Goal: Feedback & Contribution: Contribute content

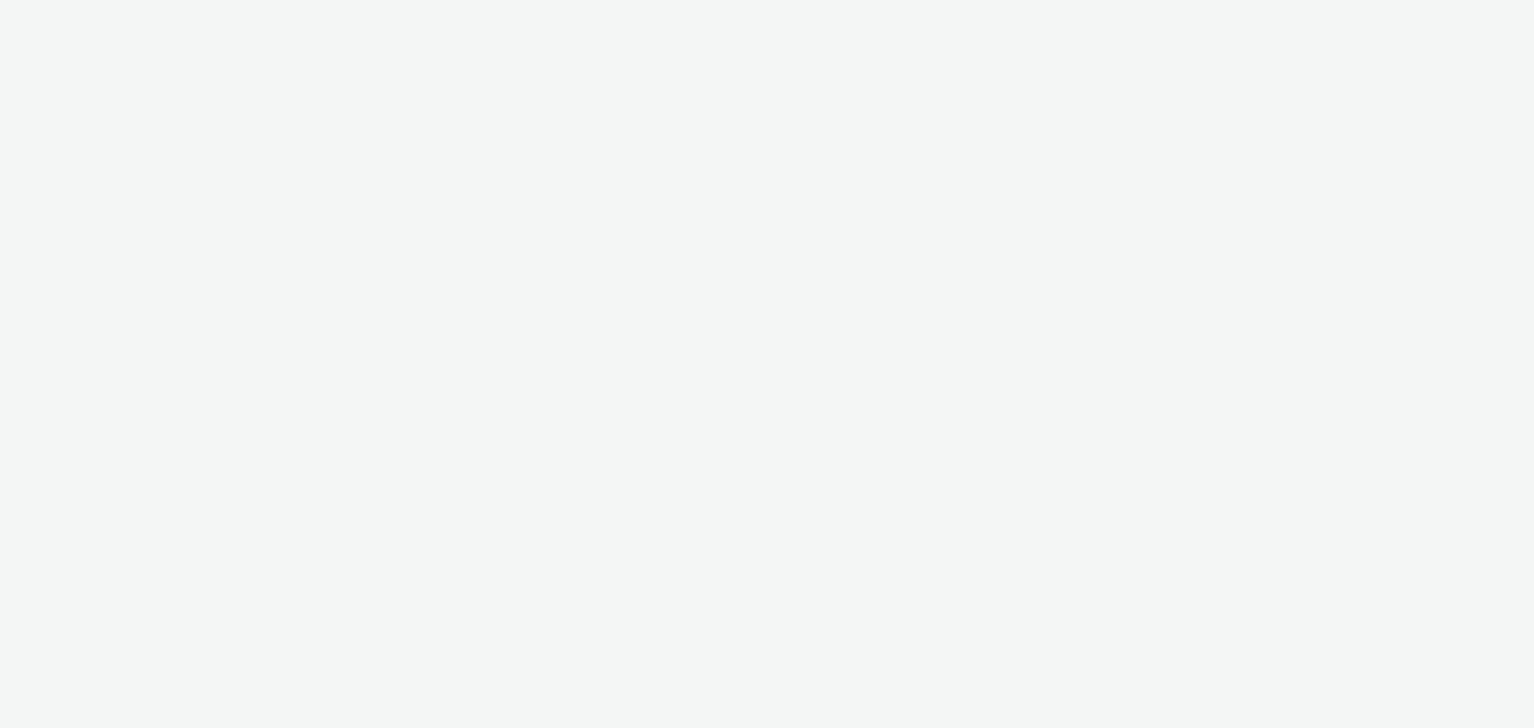
select select "79162ed7-0017-4339-93b0-3399b708648f"
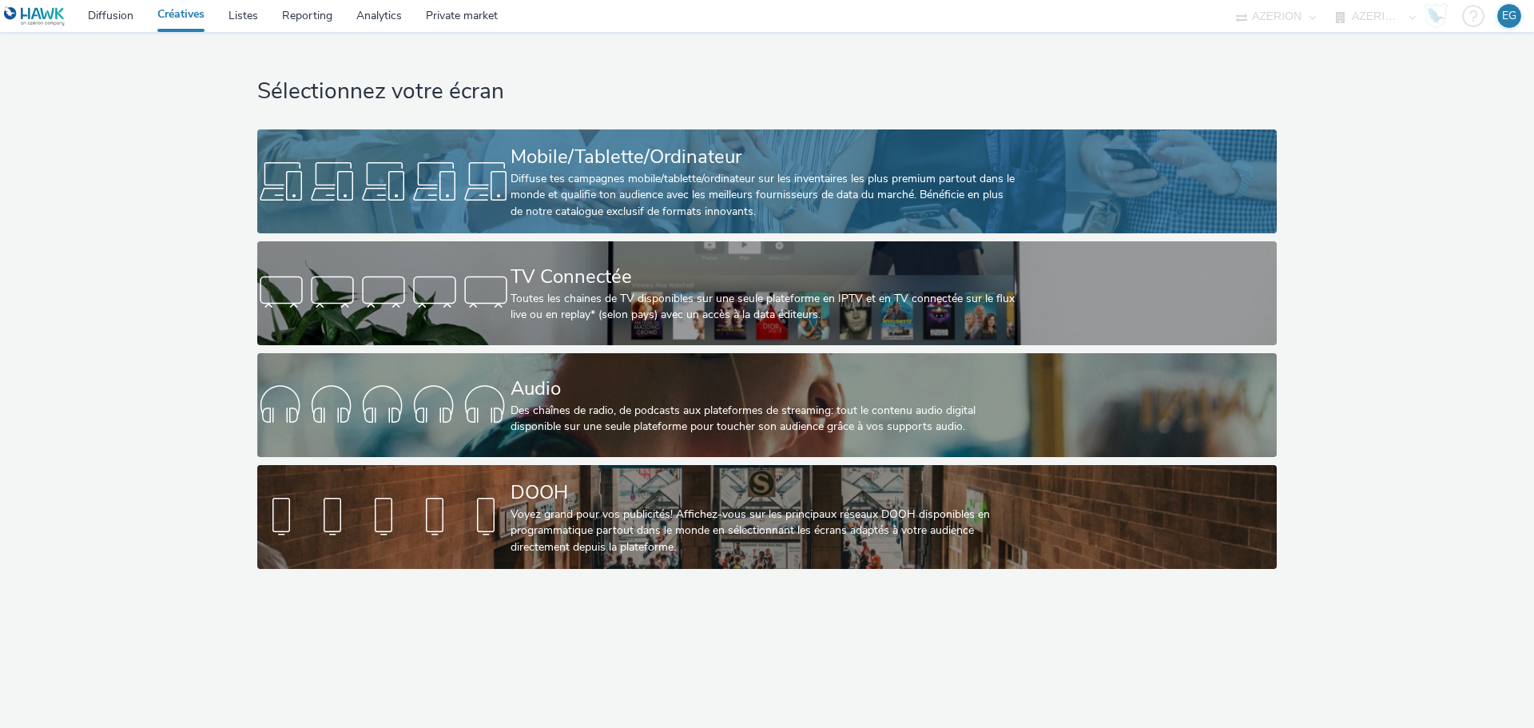
click at [579, 207] on div "Diffuse tes campagnes mobile/tablette/ordinateur sur les inventaires les plus p…" at bounding box center [764, 195] width 507 height 49
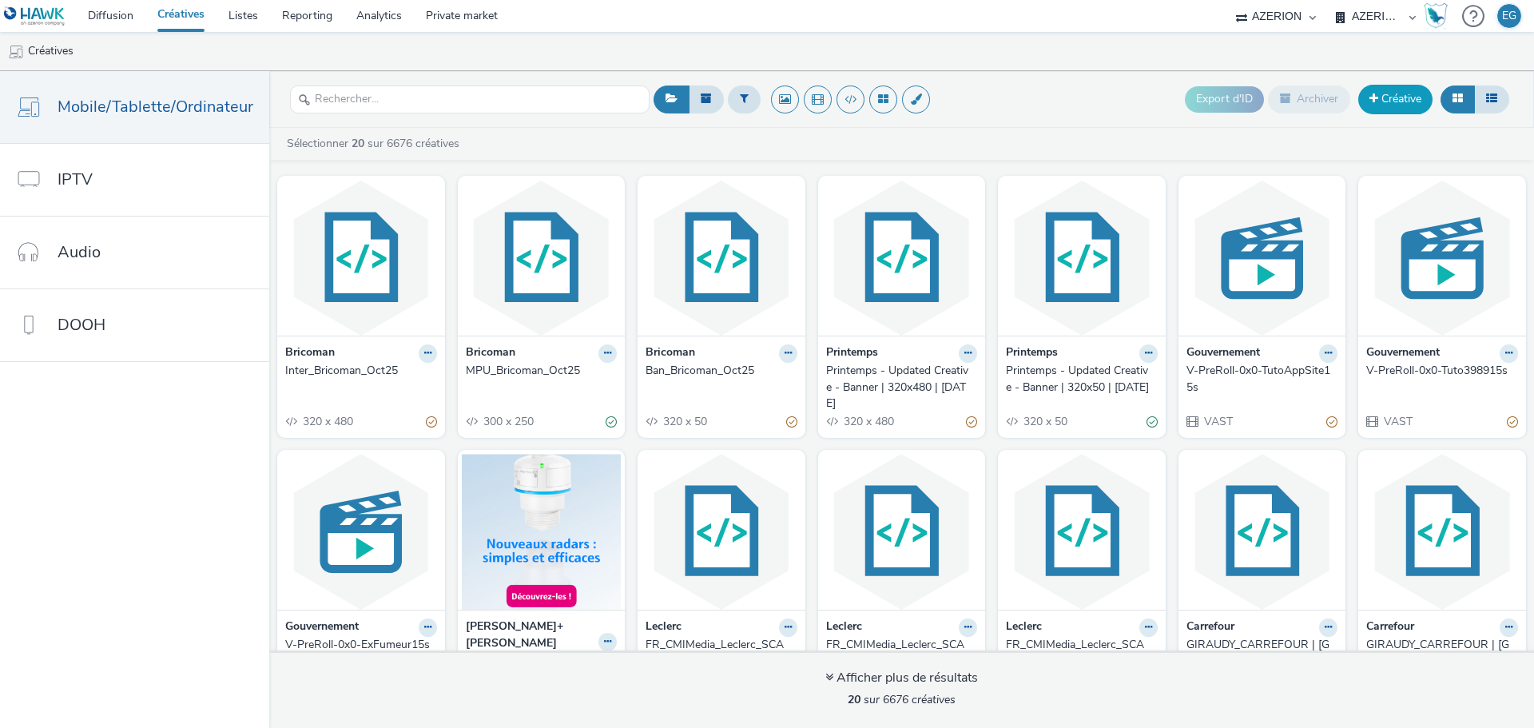
click at [1405, 95] on link "Créative" at bounding box center [1395, 99] width 74 height 29
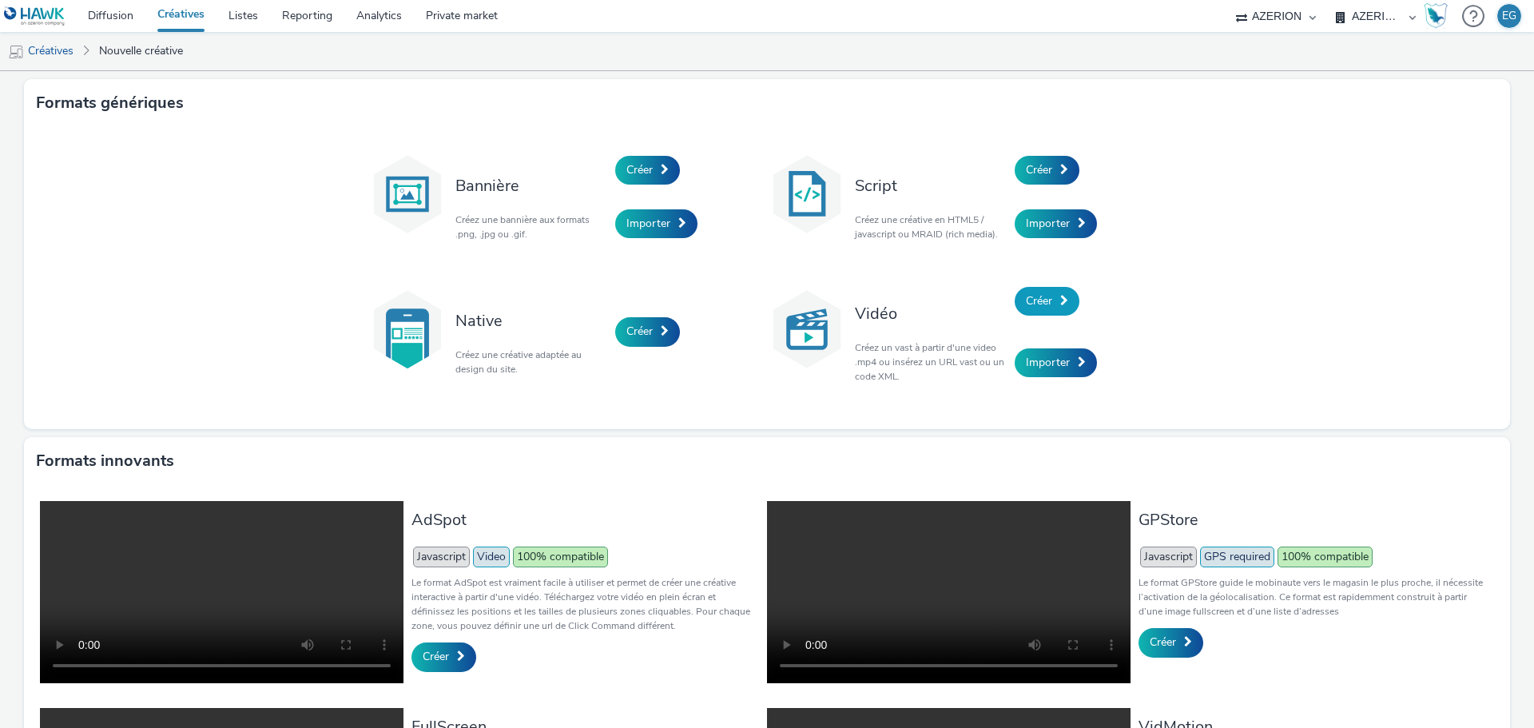
click at [1045, 305] on span "Créer" at bounding box center [1039, 300] width 26 height 15
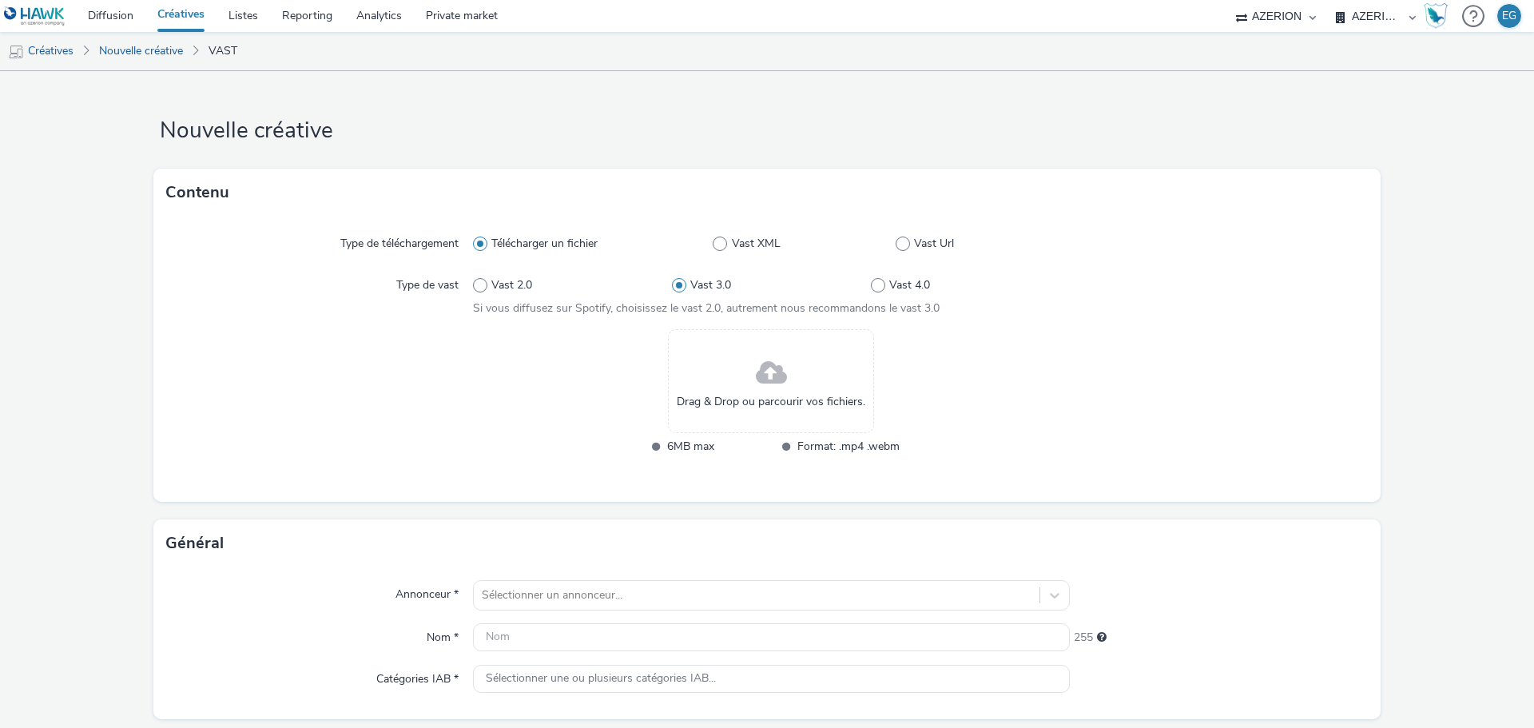
click at [695, 394] on span "Drag & Drop ou parcourir vos fichiers." at bounding box center [771, 402] width 189 height 16
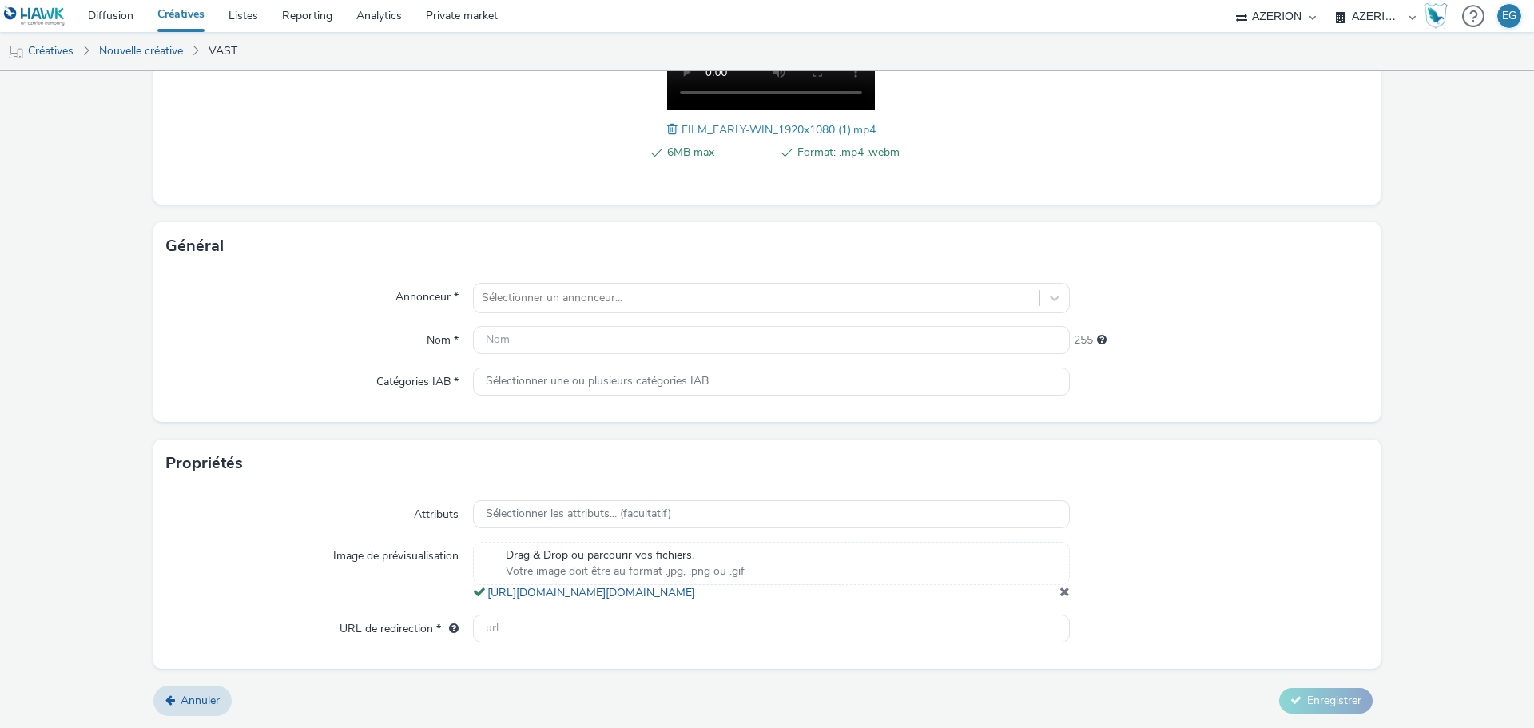
scroll to position [340, 0]
click at [547, 638] on input "text" at bounding box center [771, 628] width 597 height 28
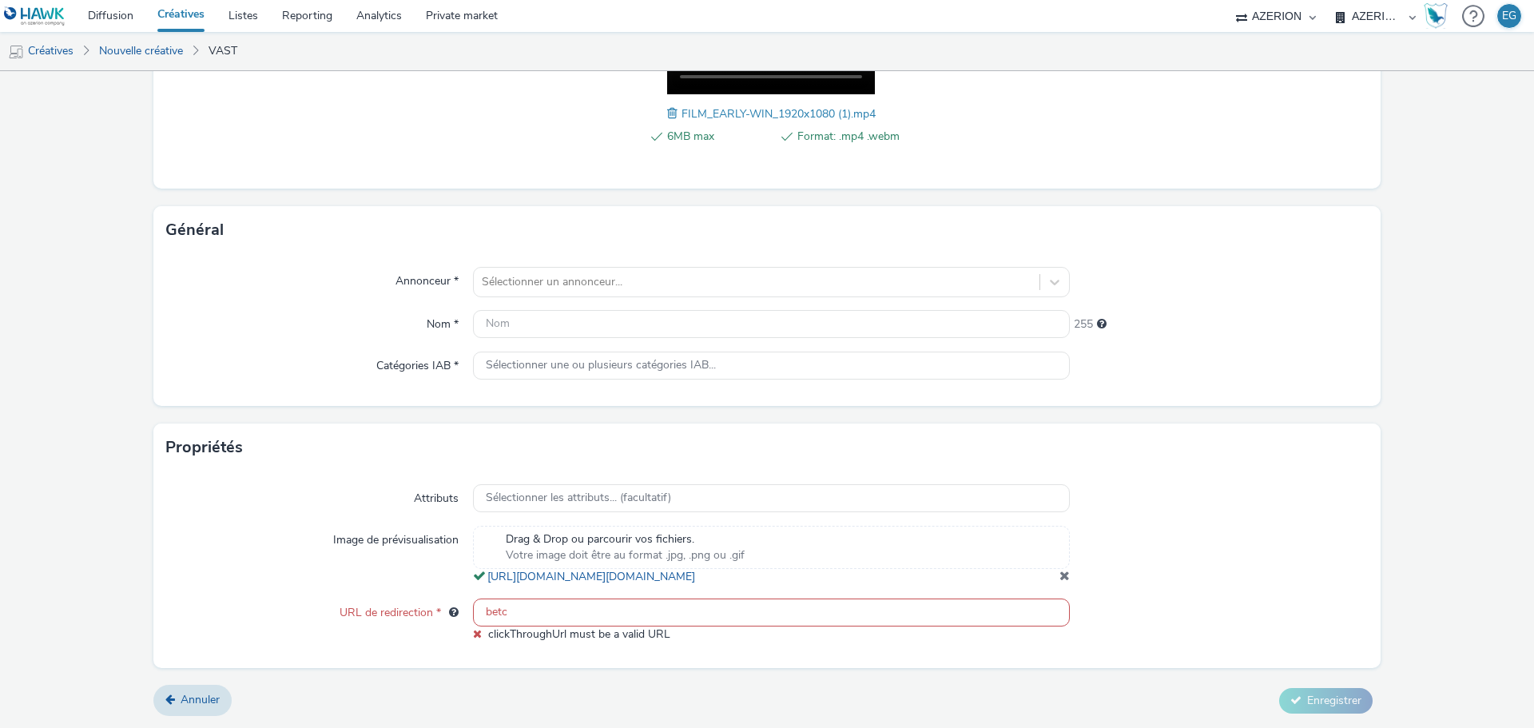
paste input "[URL][DOMAIN_NAME]"
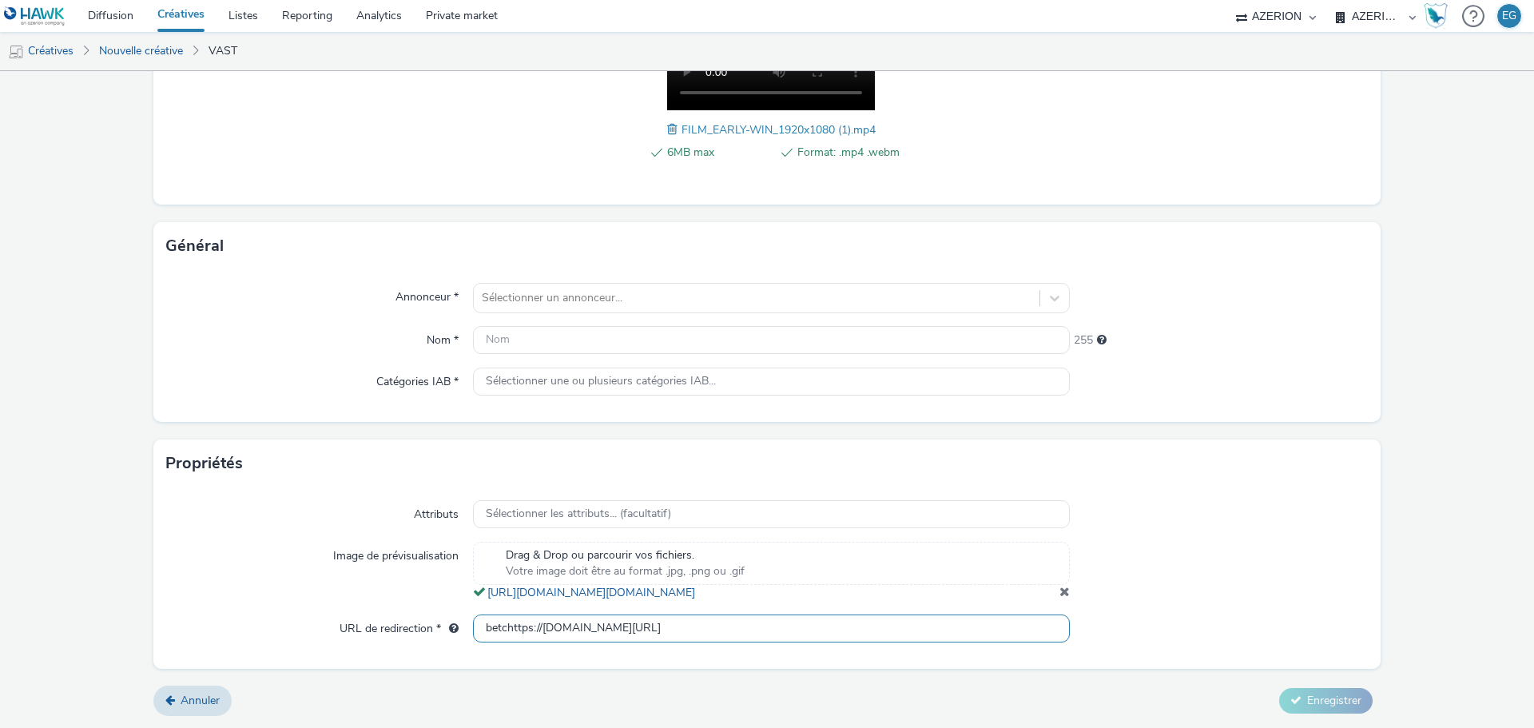
paste input "text"
type input "[URL][DOMAIN_NAME]"
click at [521, 288] on div at bounding box center [757, 297] width 550 height 19
type input "betc"
drag, startPoint x: 567, startPoint y: 323, endPoint x: 536, endPoint y: 323, distance: 31.2
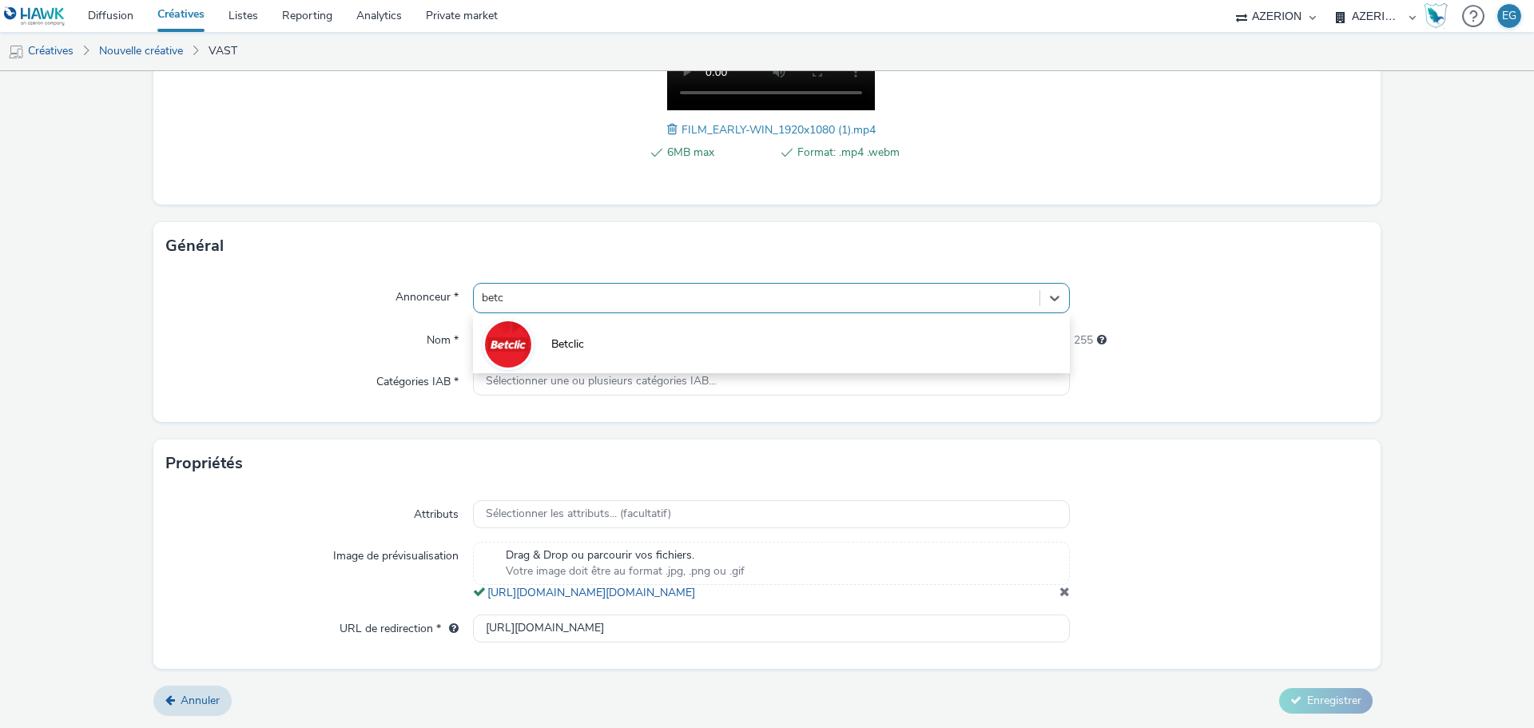
click at [567, 336] on span "Betclic" at bounding box center [567, 344] width 33 height 16
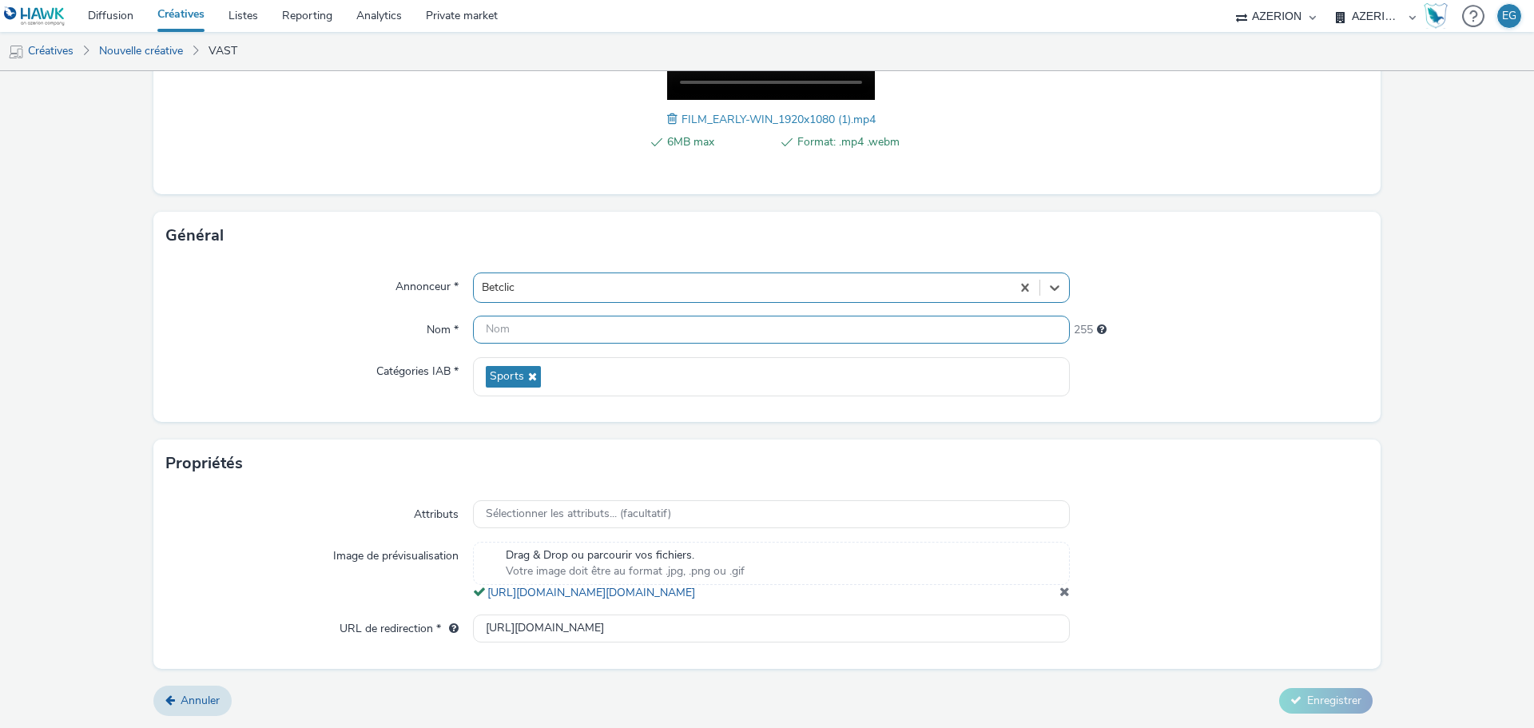
click at [523, 326] on input "text" at bounding box center [771, 330] width 597 height 28
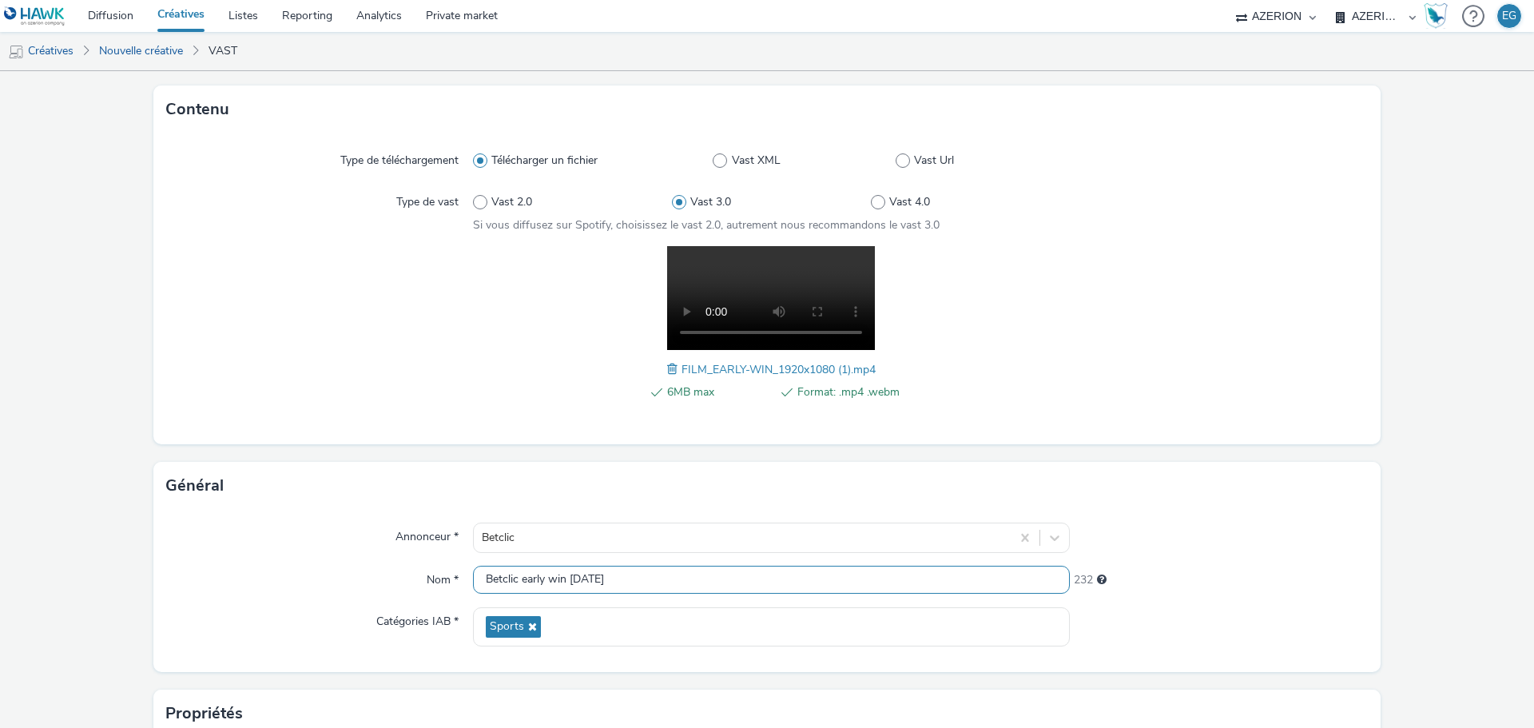
scroll to position [349, 0]
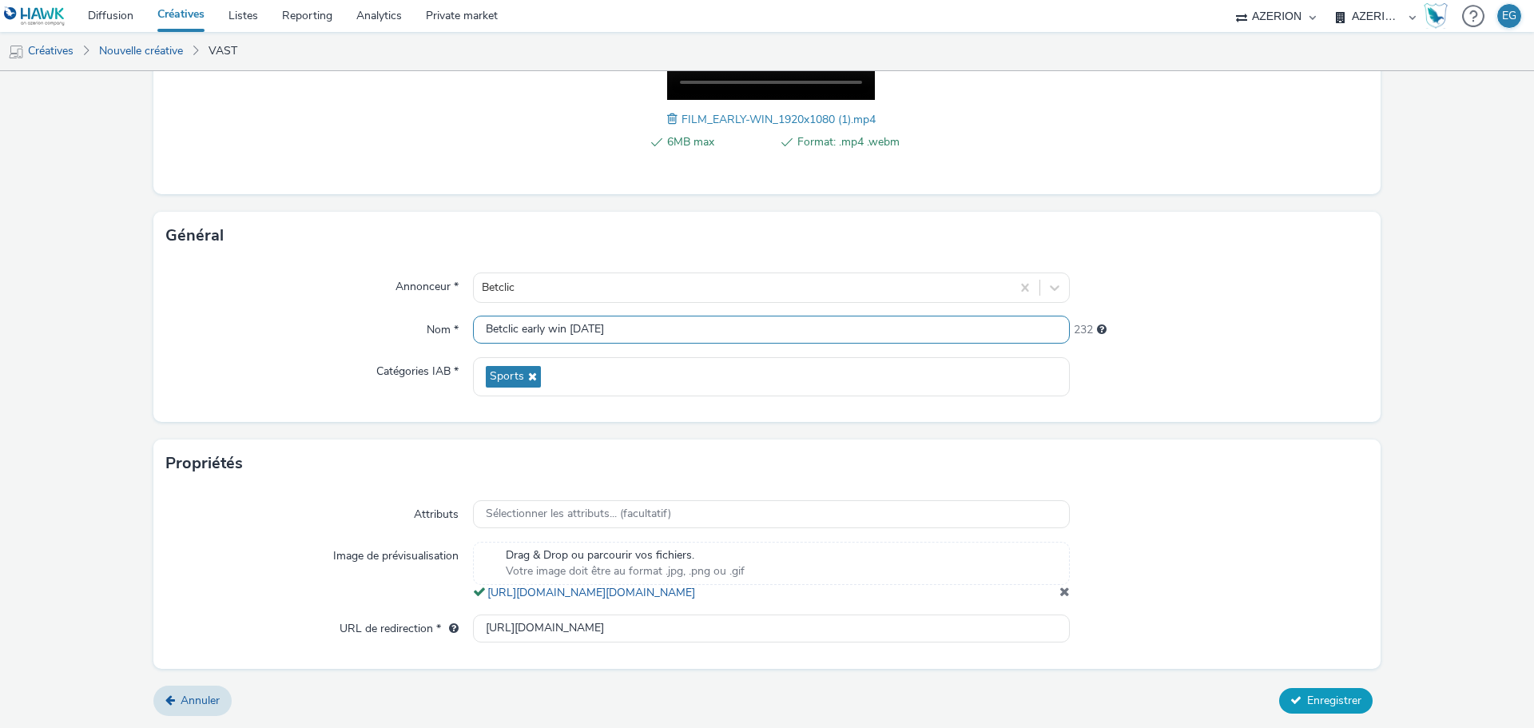
type input "Betclic early win [DATE]"
click at [1327, 708] on span "Enregistrer" at bounding box center [1334, 700] width 54 height 15
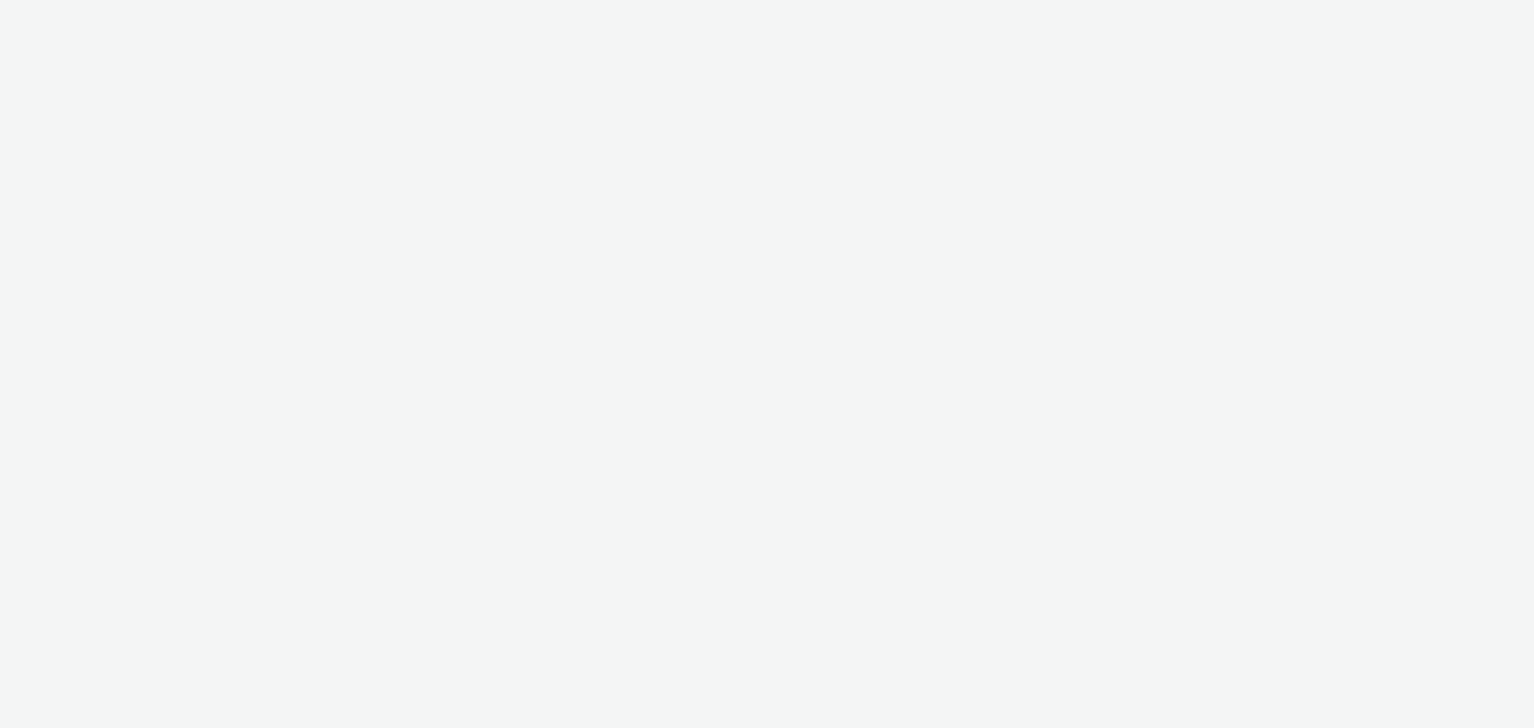
select select "79162ed7-0017-4339-93b0-3399b708648f"
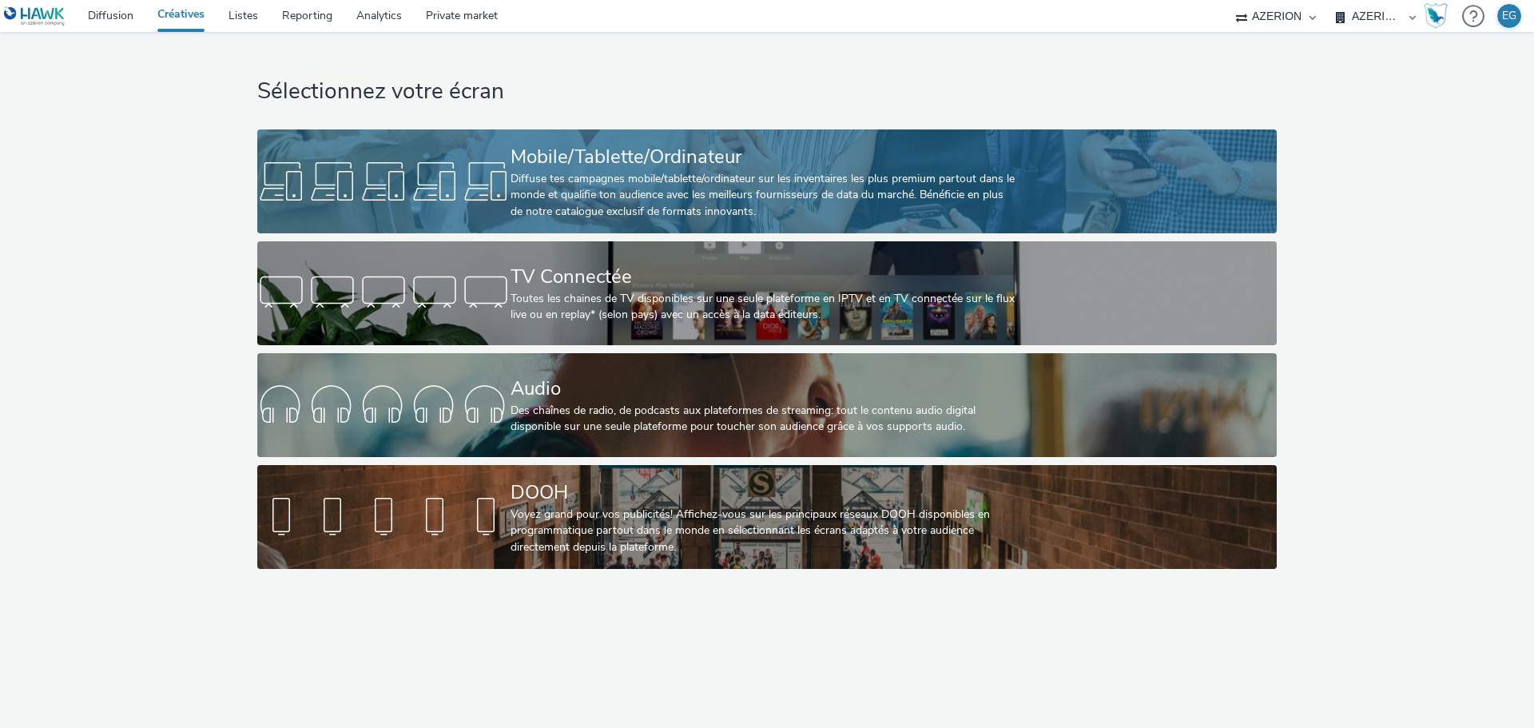
click at [598, 165] on div "Mobile/Tablette/Ordinateur" at bounding box center [764, 157] width 507 height 28
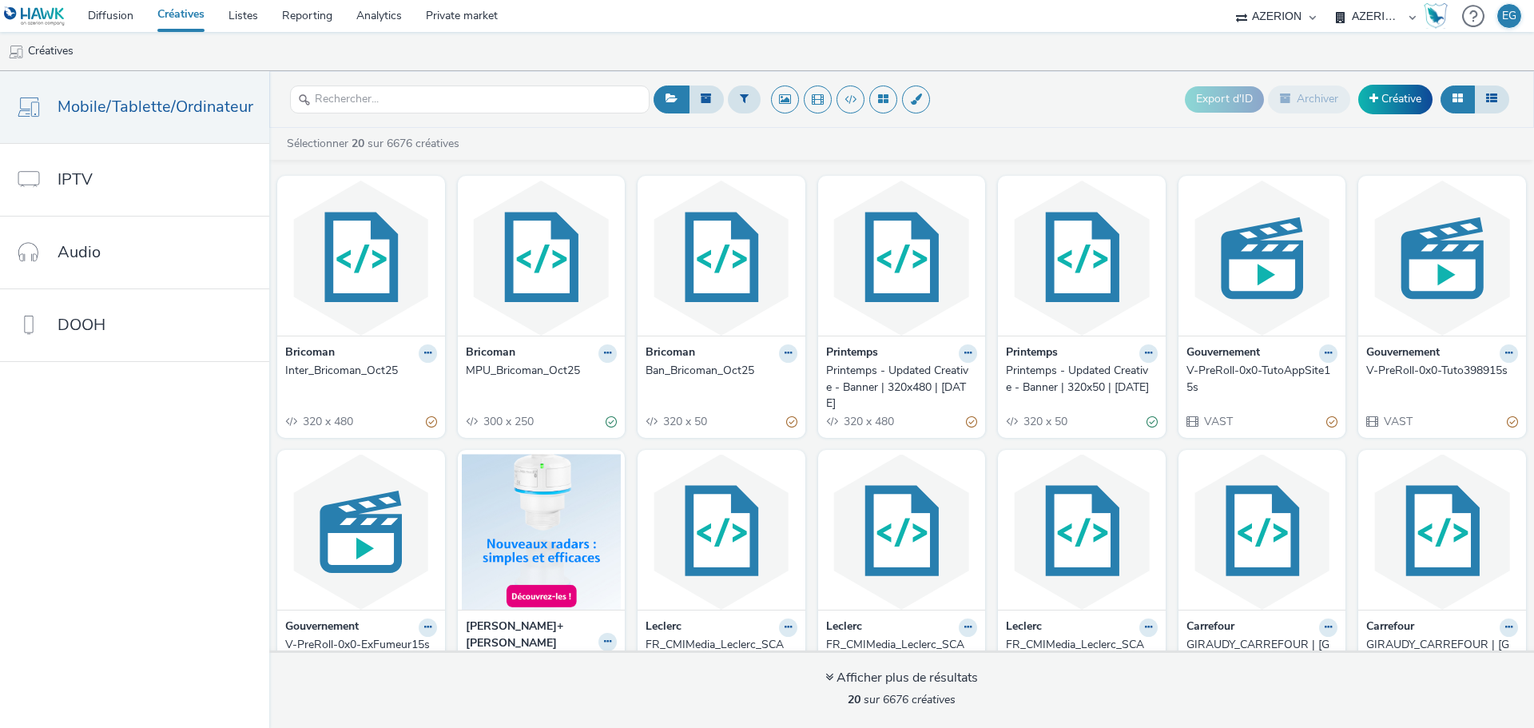
click at [437, 119] on header "Export d'ID Archiver Créative" at bounding box center [901, 99] width 1265 height 57
click at [449, 97] on input "text" at bounding box center [470, 100] width 360 height 28
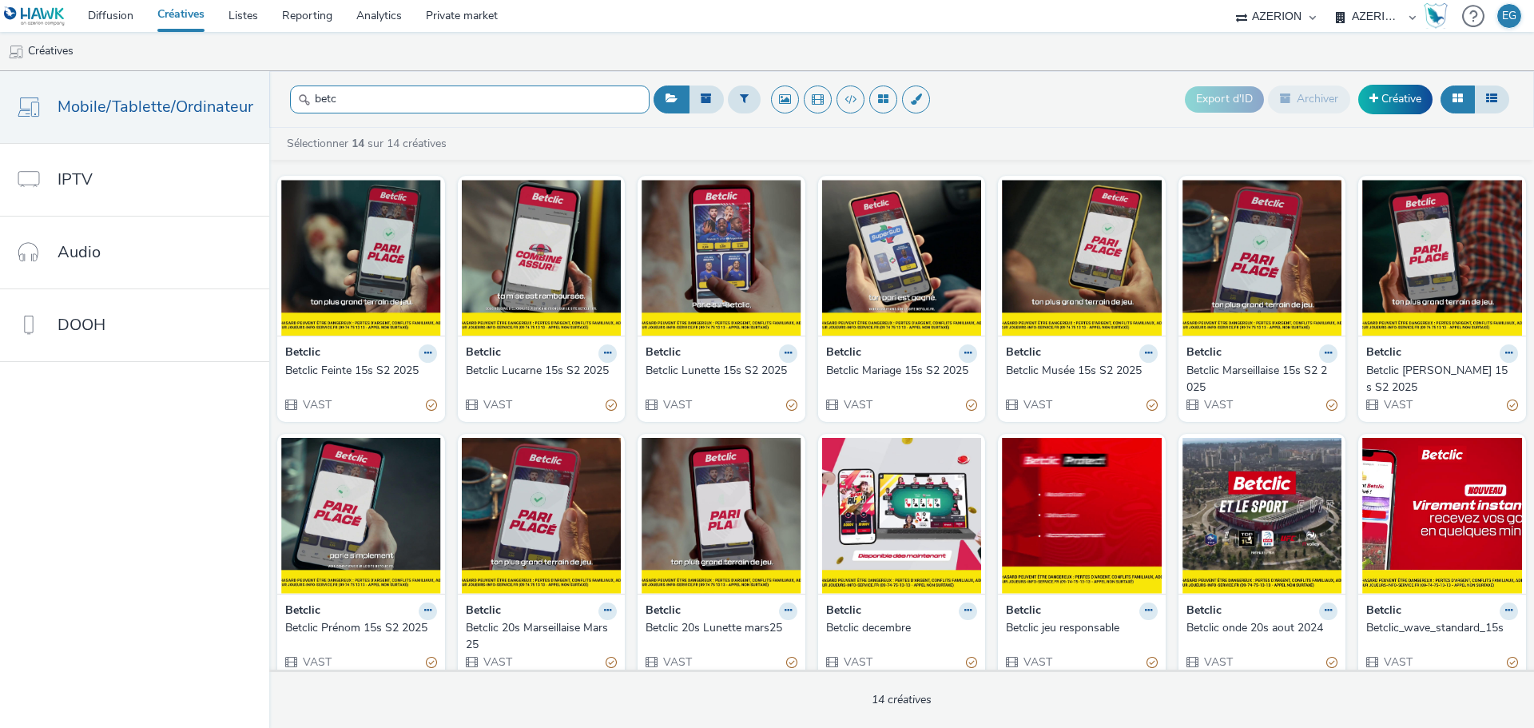
type input "betc"
click at [349, 369] on div "Betclic Feinte 15s S2 2025" at bounding box center [357, 371] width 145 height 16
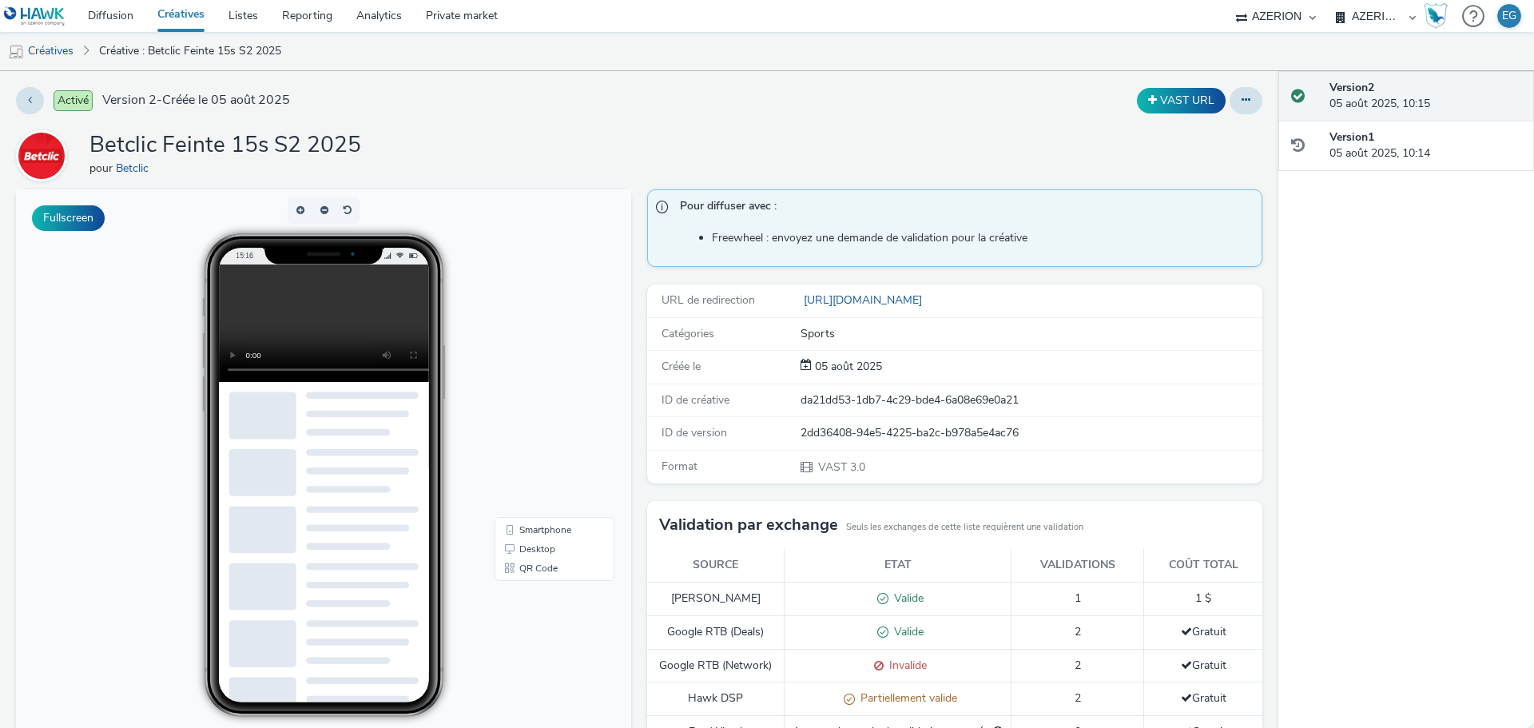
click at [183, 22] on link "Créatives" at bounding box center [180, 16] width 71 height 32
